Goal: Task Accomplishment & Management: Manage account settings

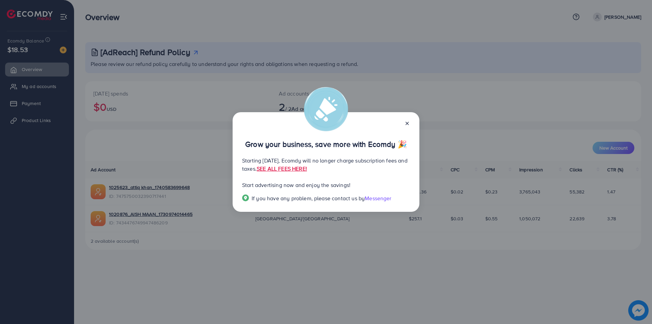
click at [413, 120] on div "Grow your business, save more with Ecomdy 🎉 Starting [DATE], Ecomdy will no lon…" at bounding box center [326, 162] width 187 height 100
click at [410, 120] on div "Grow your business, save more with Ecomdy 🎉 Starting [DATE], Ecomdy will no lon…" at bounding box center [326, 162] width 187 height 100
click at [407, 122] on line at bounding box center [407, 123] width 3 height 3
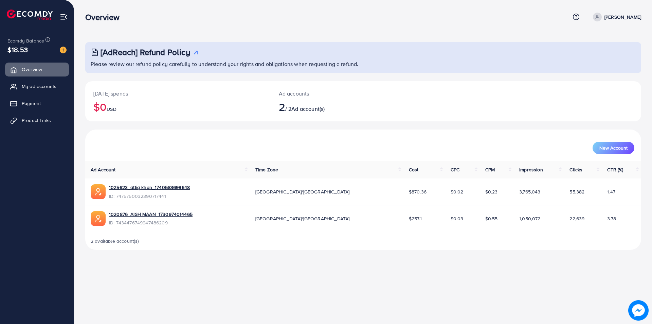
click at [389, 19] on div "Overview" at bounding box center [327, 17] width 484 height 10
click at [38, 99] on link "Payment" at bounding box center [37, 103] width 64 height 14
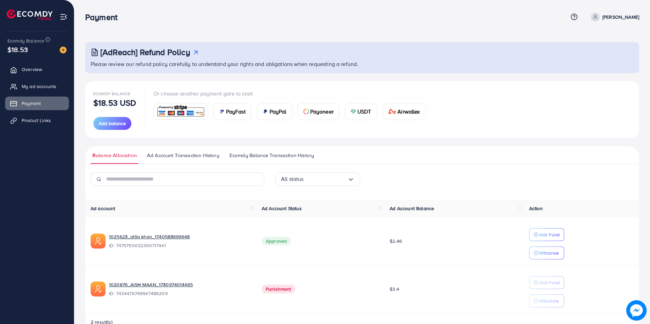
click at [417, 23] on div "Payment Help Center Contact Support Plans and Pricing Term and policy About Us …" at bounding box center [362, 17] width 554 height 18
click at [350, 10] on div "Payment Help Center Contact Support Plans and Pricing Term and policy About Us …" at bounding box center [362, 17] width 554 height 18
click at [136, 234] on link "1025623_attiq khan_1740583699648" at bounding box center [149, 236] width 81 height 7
